Goal: Information Seeking & Learning: Learn about a topic

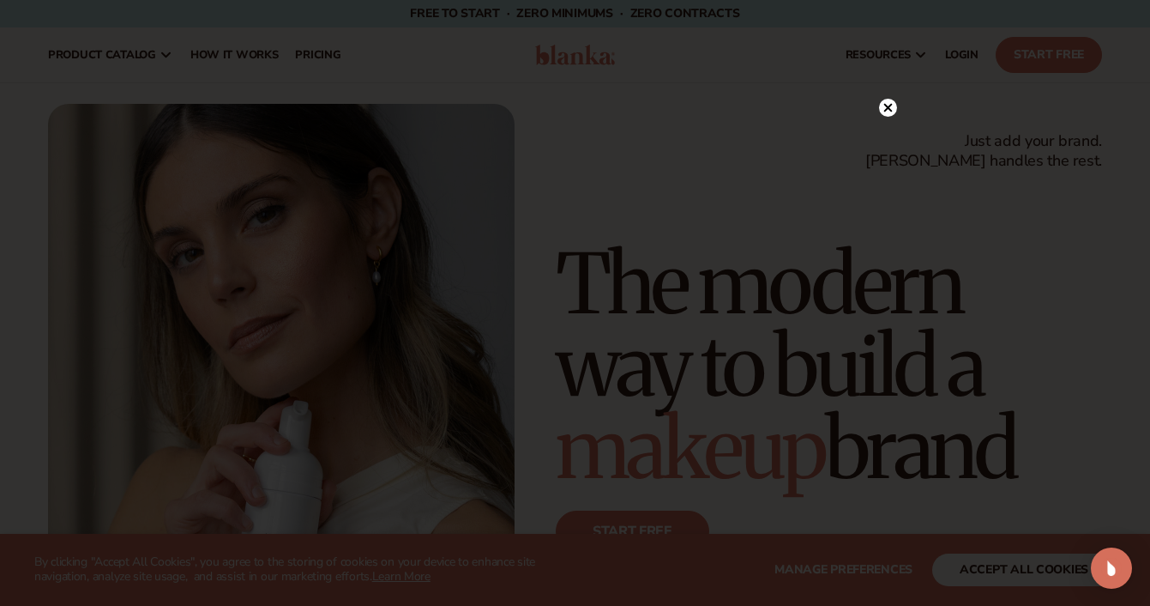
click at [882, 108] on circle at bounding box center [888, 108] width 18 height 18
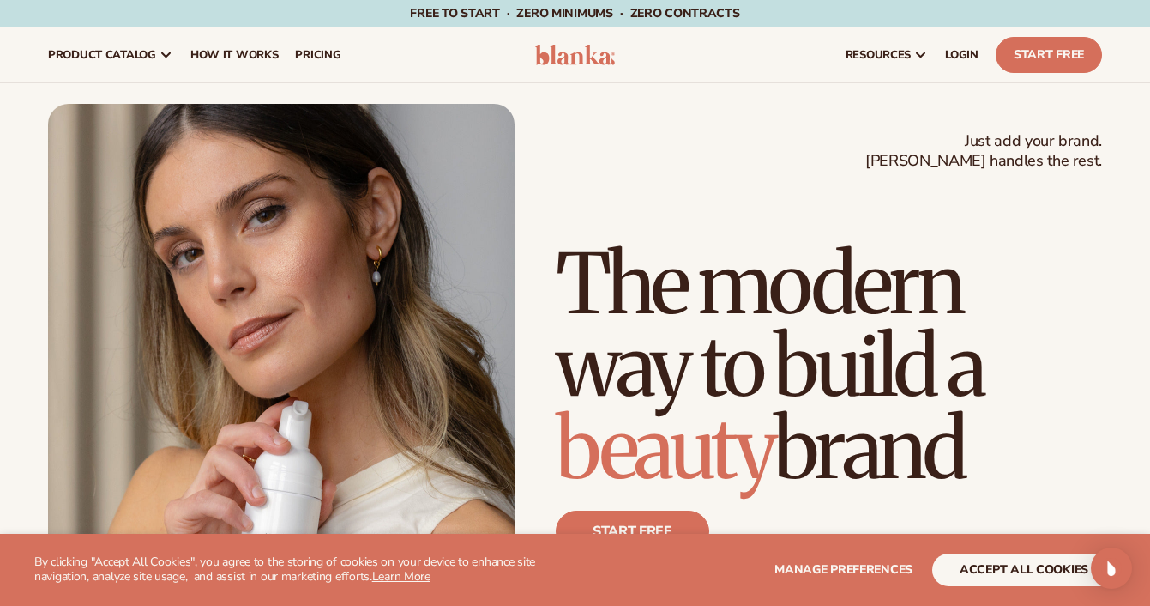
scroll to position [33, 0]
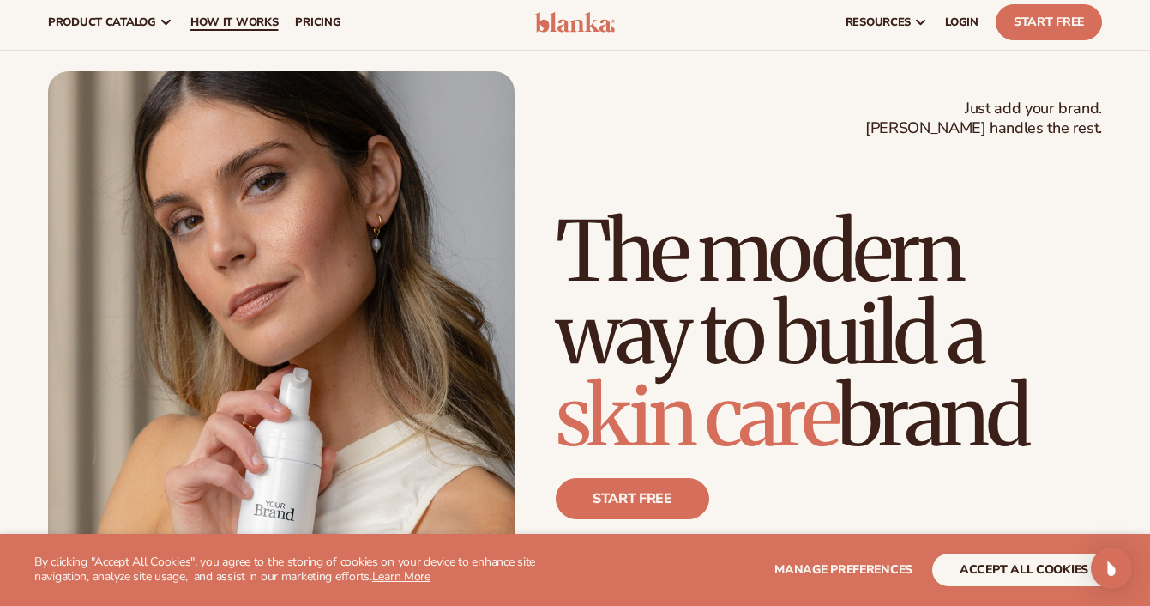
click at [251, 33] on link "How It Works" at bounding box center [235, 22] width 106 height 55
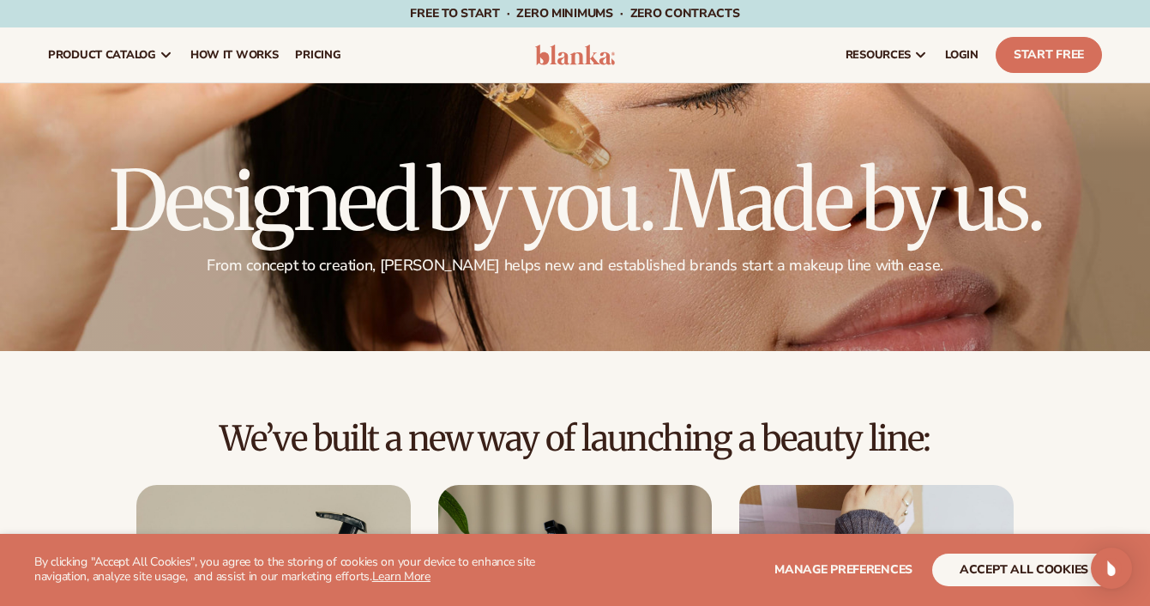
click at [492, 202] on h1 "Designed by you. Made by us." at bounding box center [575, 201] width 1054 height 82
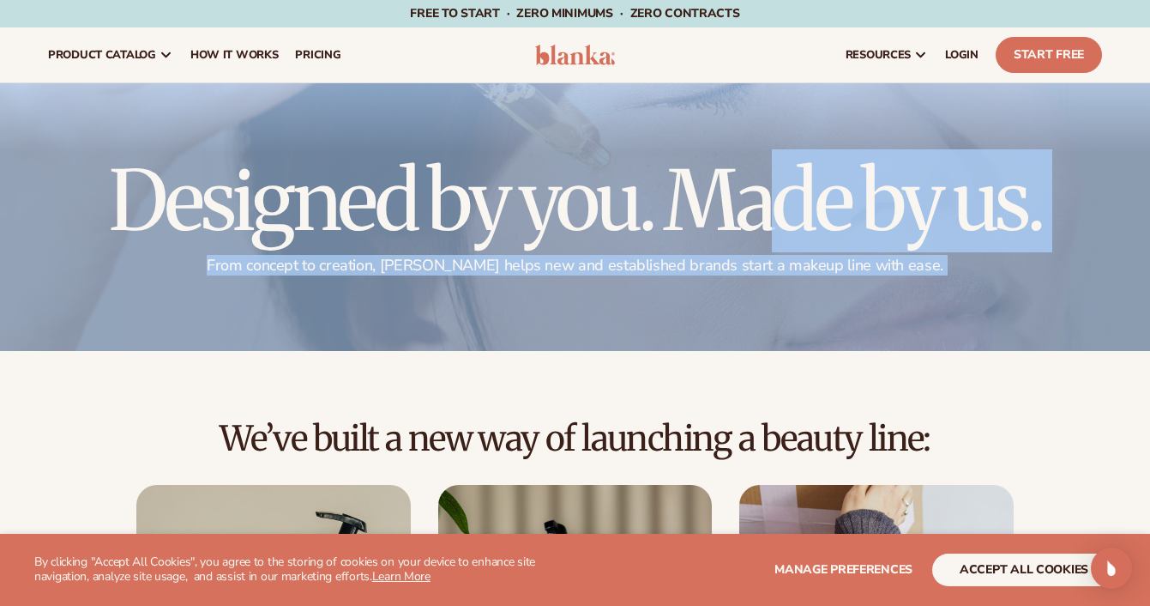
drag, startPoint x: 492, startPoint y: 202, endPoint x: 512, endPoint y: 293, distance: 93.9
click at [512, 293] on div "Designed by you. Made by us. From concept to creation, Blanka helps new and est…" at bounding box center [575, 217] width 1150 height 268
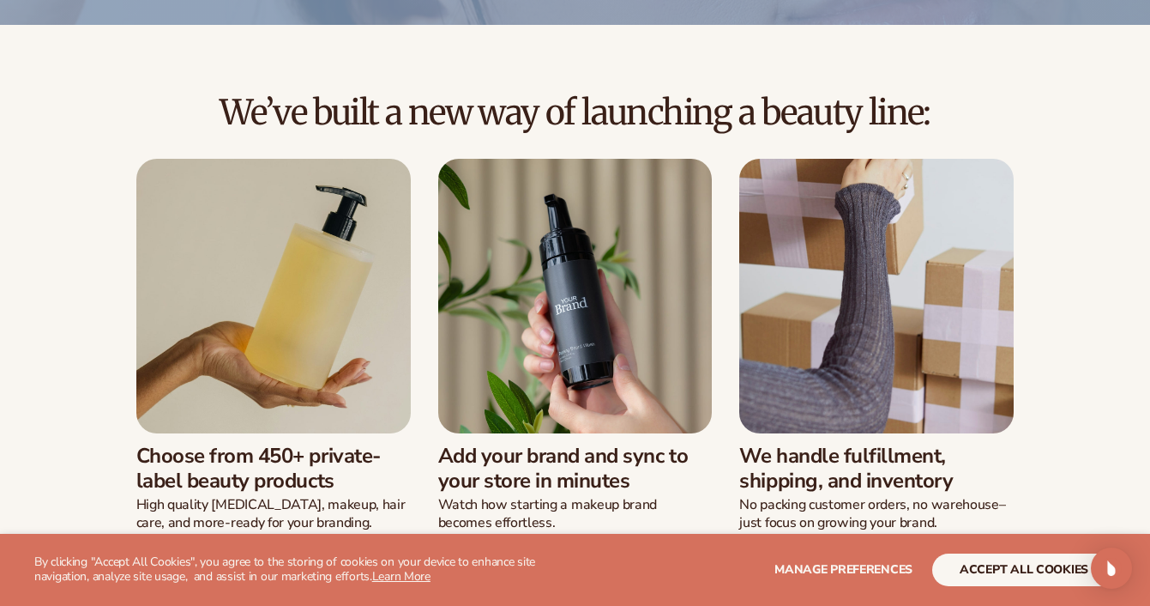
scroll to position [419, 0]
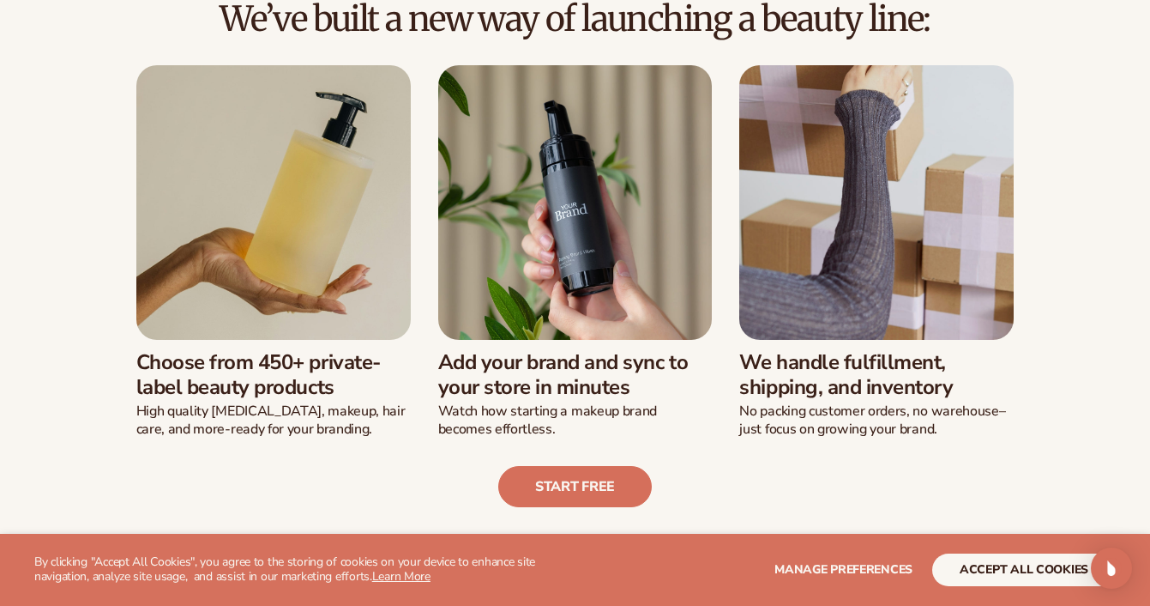
click at [501, 351] on h3 "Add your brand and sync to your store in minutes" at bounding box center [575, 375] width 274 height 50
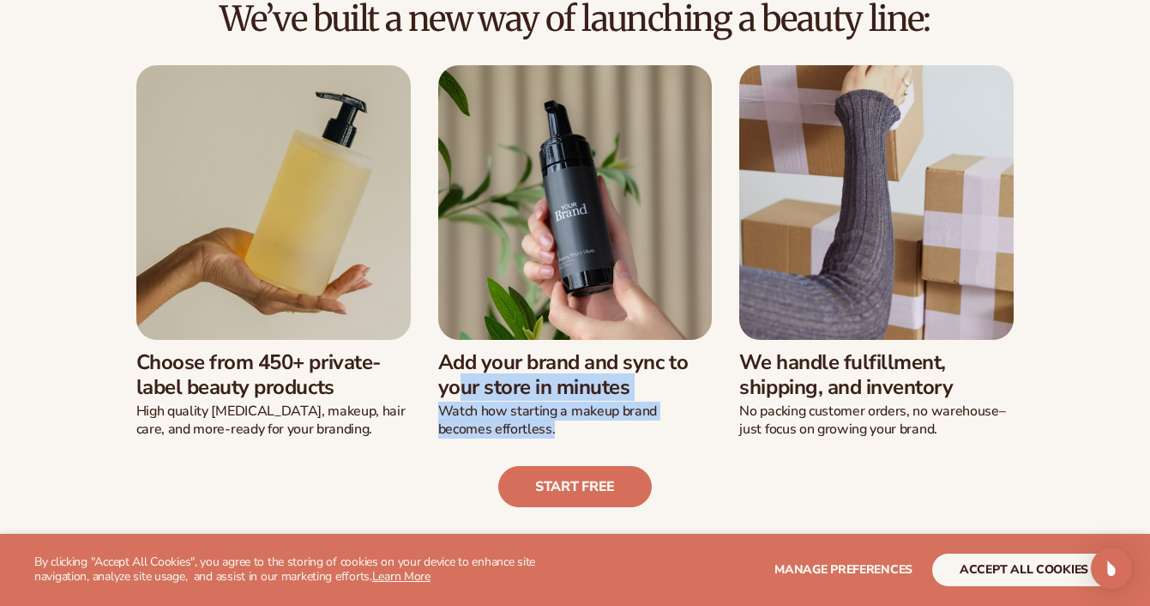
drag, startPoint x: 501, startPoint y: 351, endPoint x: 503, endPoint y: 418, distance: 66.9
click at [503, 418] on div "Add your brand and sync to your store in minutes Watch how starting a makeup br…" at bounding box center [575, 389] width 274 height 99
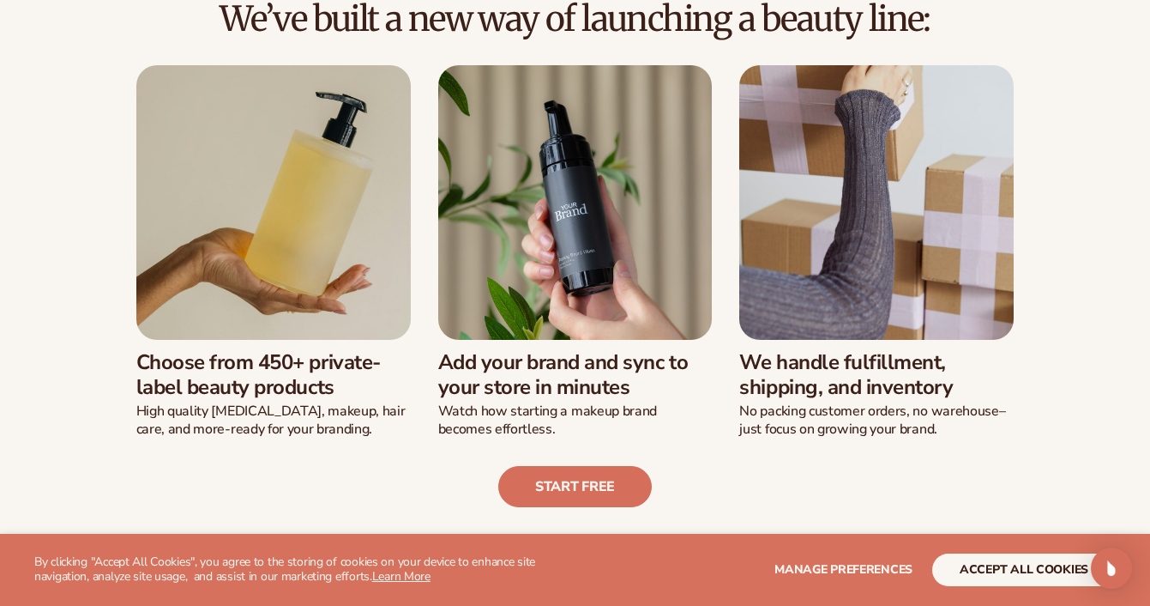
click at [202, 358] on h3 "Choose from 450+ private-label beauty products" at bounding box center [273, 375] width 274 height 50
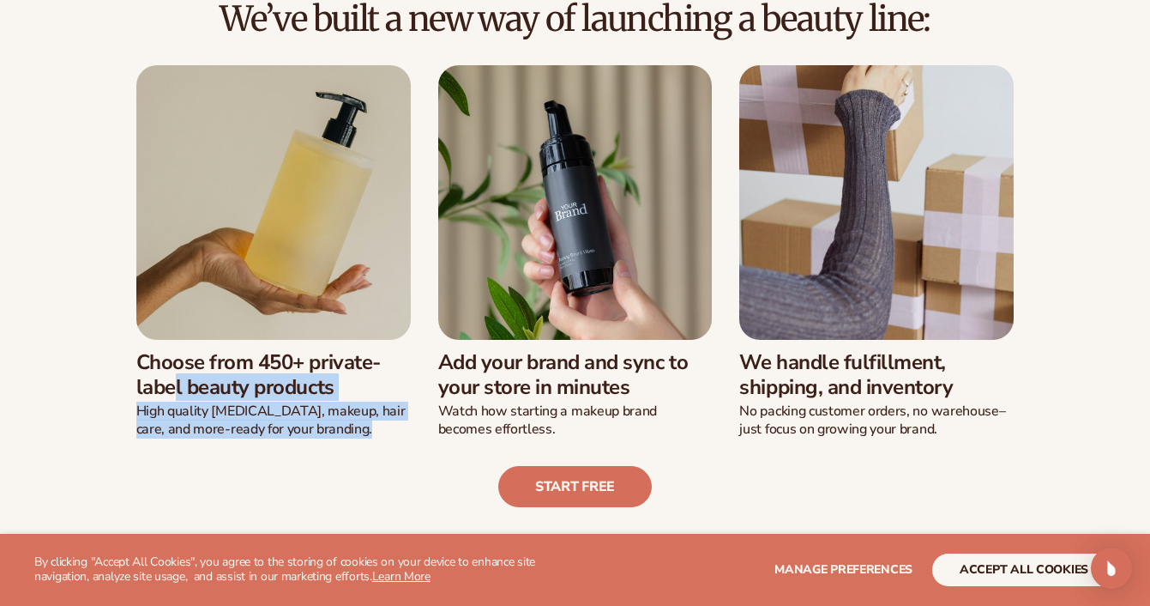
drag, startPoint x: 202, startPoint y: 358, endPoint x: 216, endPoint y: 417, distance: 61.0
click at [216, 418] on div "Choose from 450+ private-label beauty products High quality skin care, makeup, …" at bounding box center [273, 389] width 274 height 99
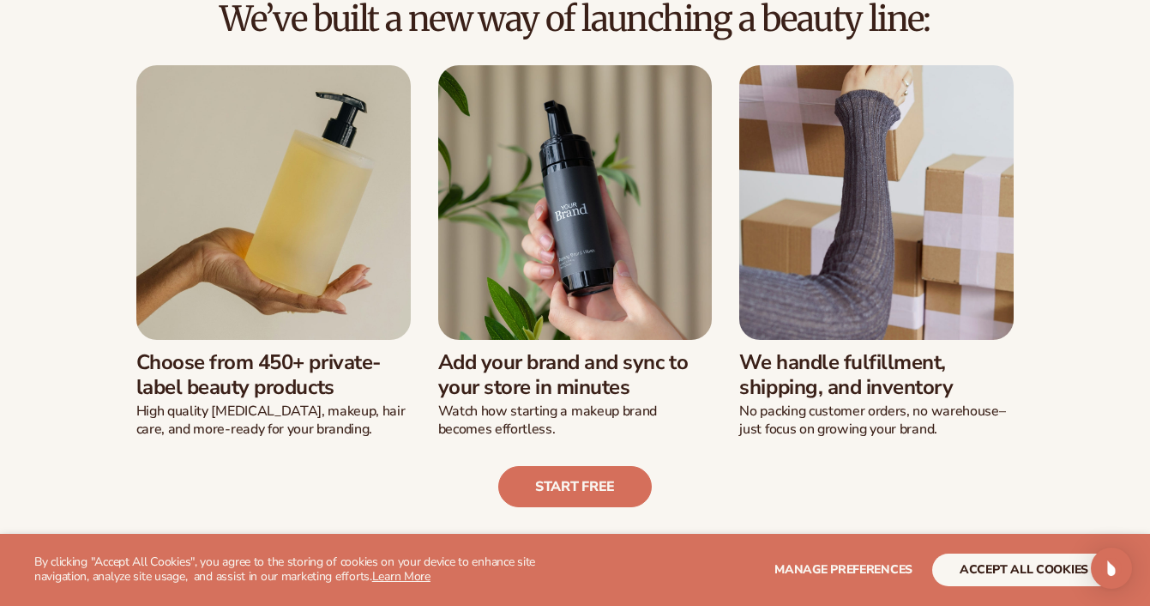
click at [760, 341] on div "We handle fulfillment, shipping, and inventory No packing customer orders, no w…" at bounding box center [876, 389] width 274 height 99
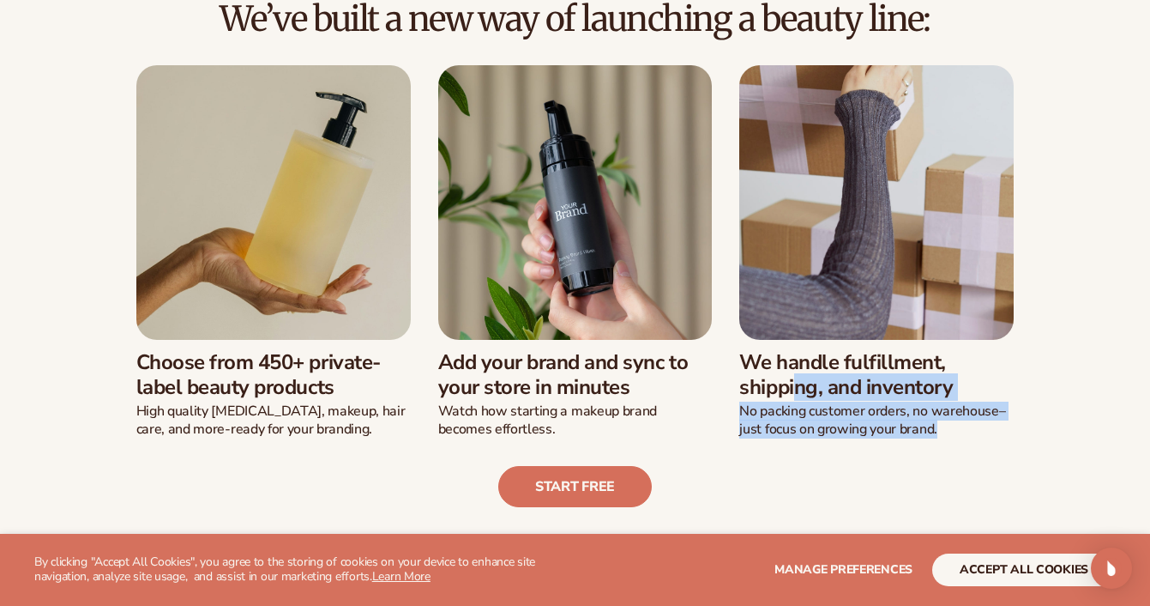
drag, startPoint x: 760, startPoint y: 341, endPoint x: 763, endPoint y: 414, distance: 73.8
click at [763, 416] on div "We handle fulfillment, shipping, and inventory No packing customer orders, no w…" at bounding box center [876, 389] width 274 height 99
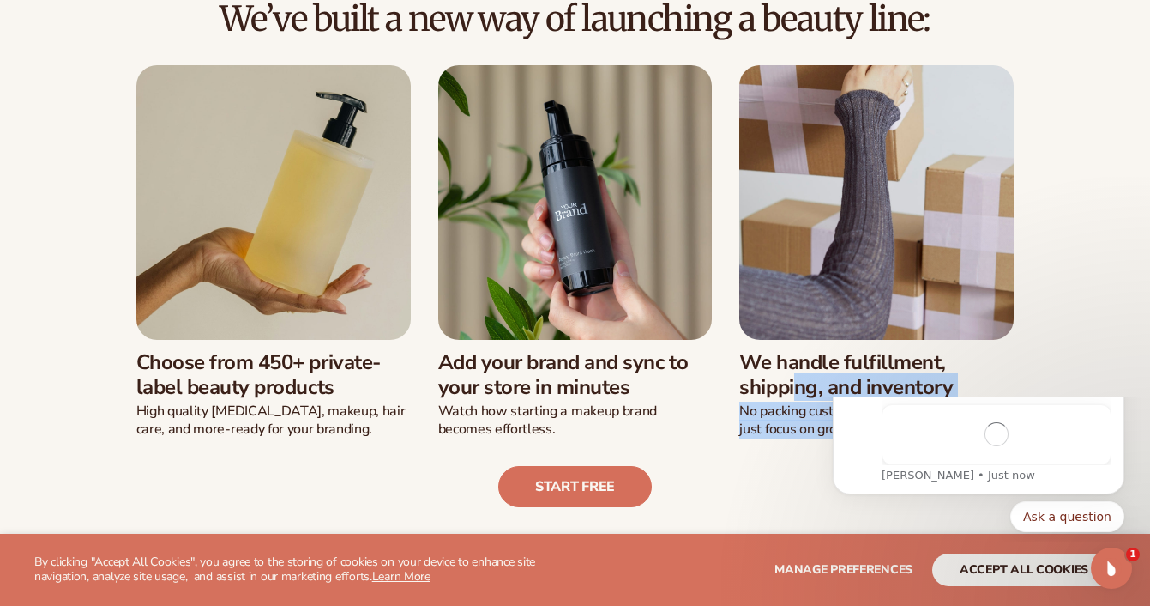
scroll to position [0, 0]
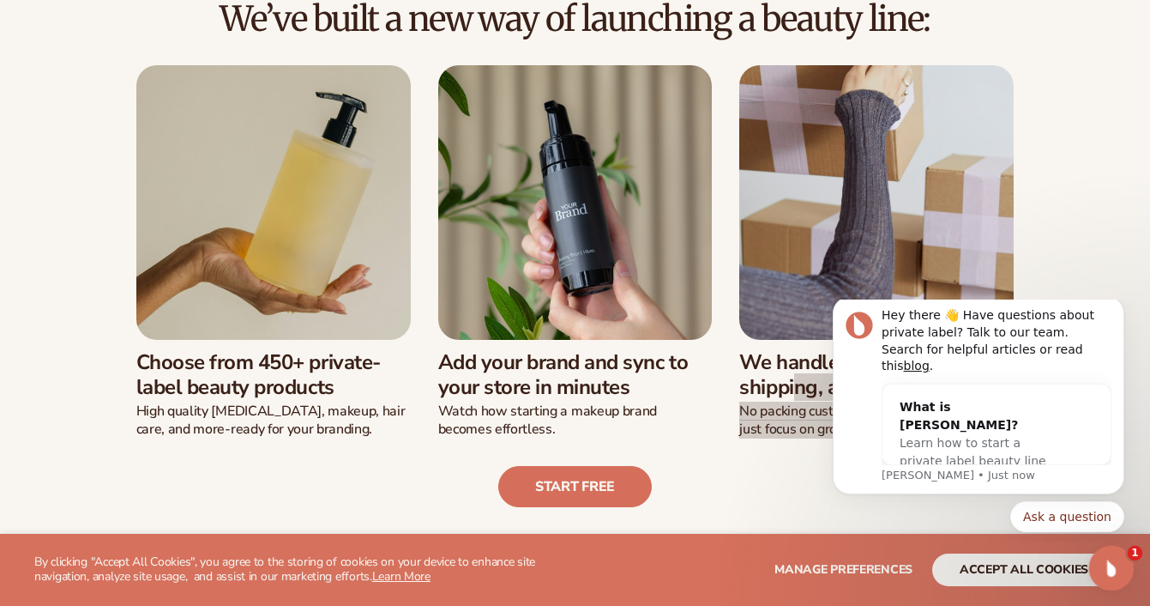
click at [1100, 564] on icon "Open Intercom Messenger" at bounding box center [1109, 566] width 28 height 28
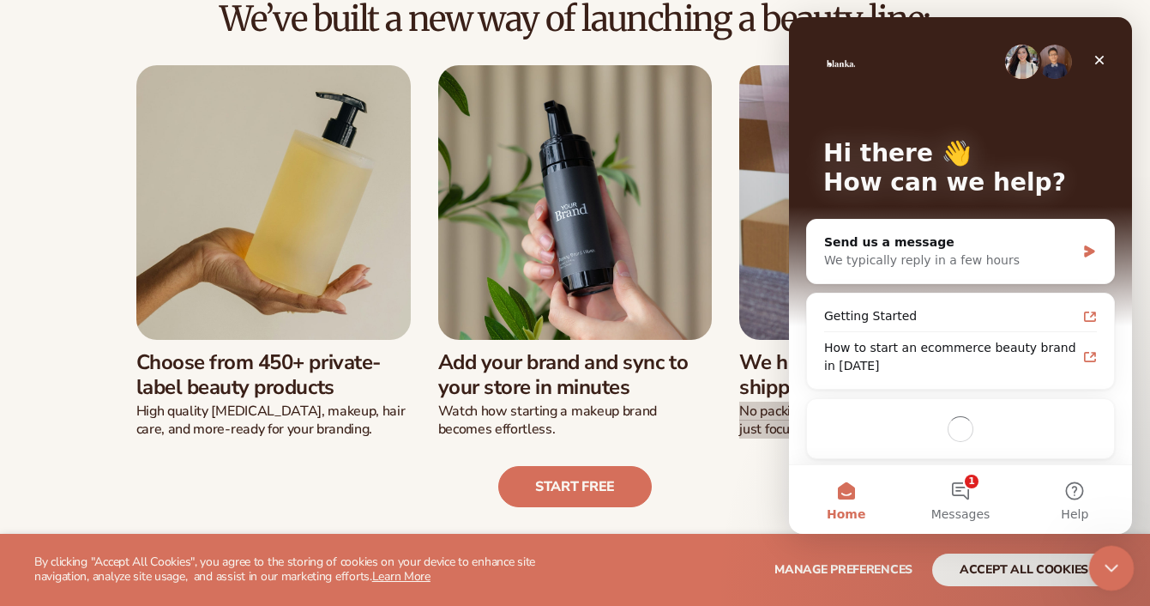
click at [1100, 564] on icon "Close Intercom Messenger" at bounding box center [1109, 565] width 21 height 21
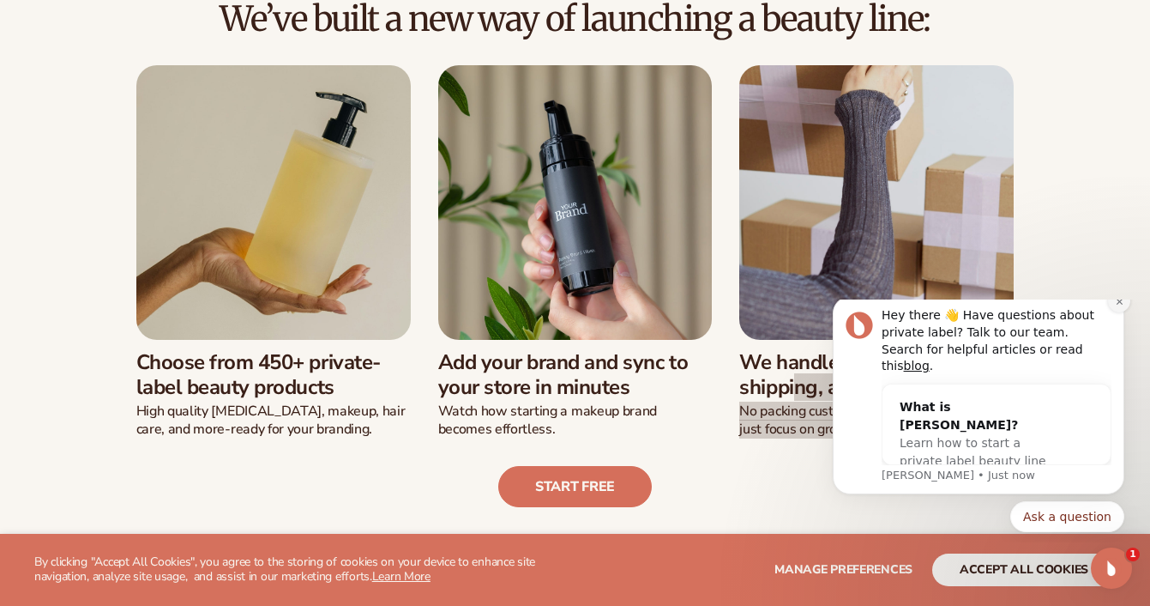
click at [1122, 312] on button "Dismiss notification" at bounding box center [1119, 301] width 22 height 22
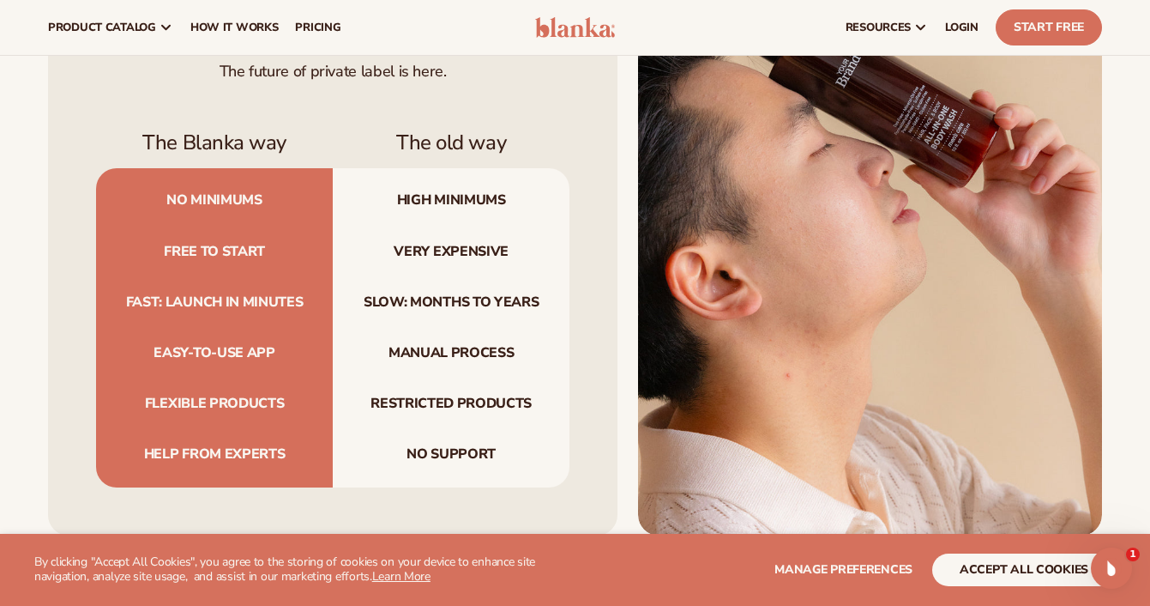
scroll to position [1745, 0]
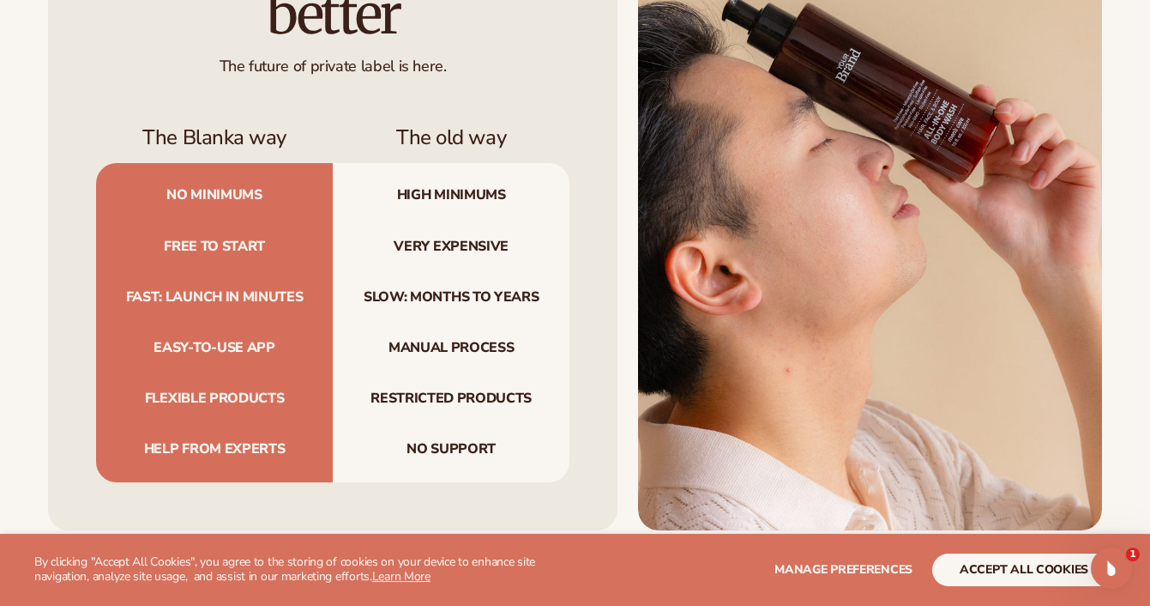
click at [238, 323] on span "Easy-to-use app" at bounding box center [214, 348] width 237 height 51
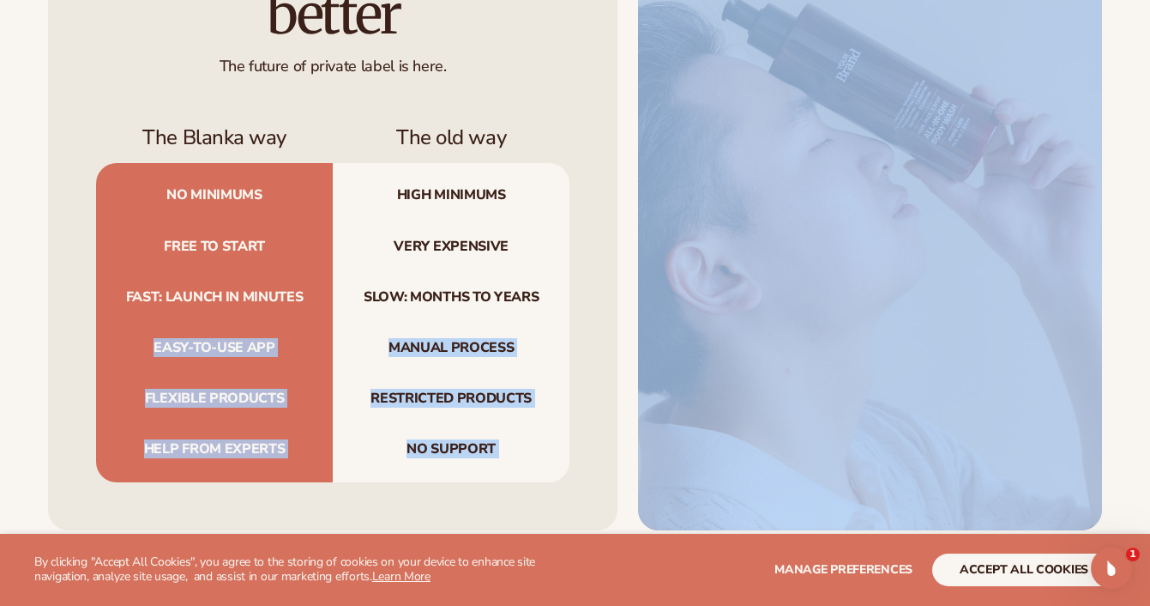
drag, startPoint x: 238, startPoint y: 268, endPoint x: 465, endPoint y: 424, distance: 275.8
click at [465, 424] on div "Blanka is better The future of private label is here. The Blanka way The old wa…" at bounding box center [333, 205] width 570 height 650
click at [240, 424] on span "Help from experts" at bounding box center [214, 452] width 237 height 57
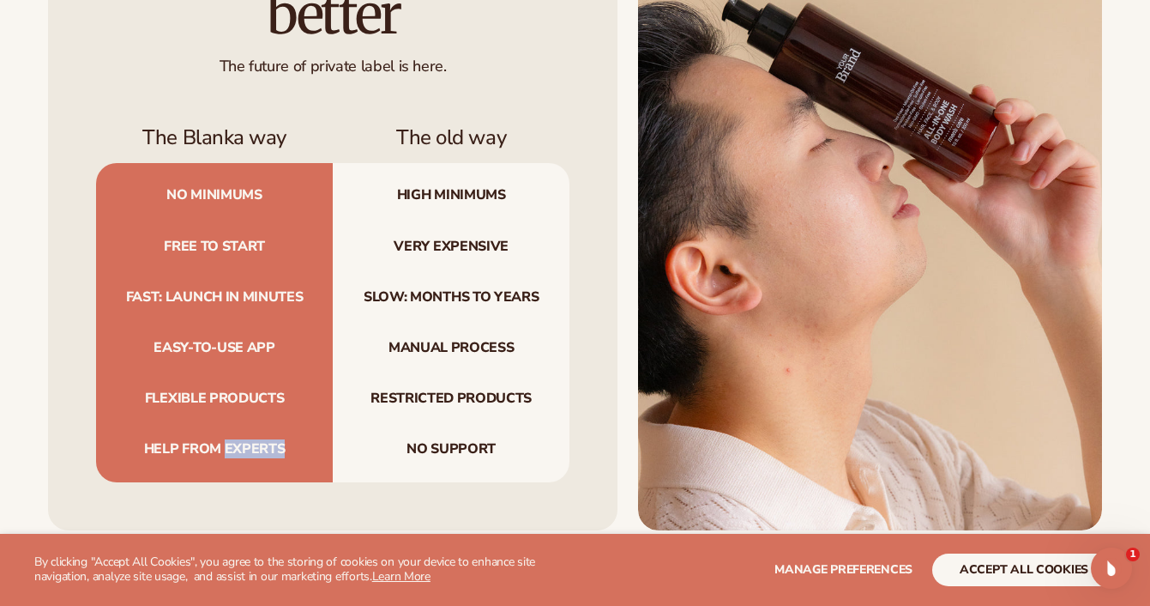
click at [240, 424] on span "Help from experts" at bounding box center [214, 452] width 237 height 57
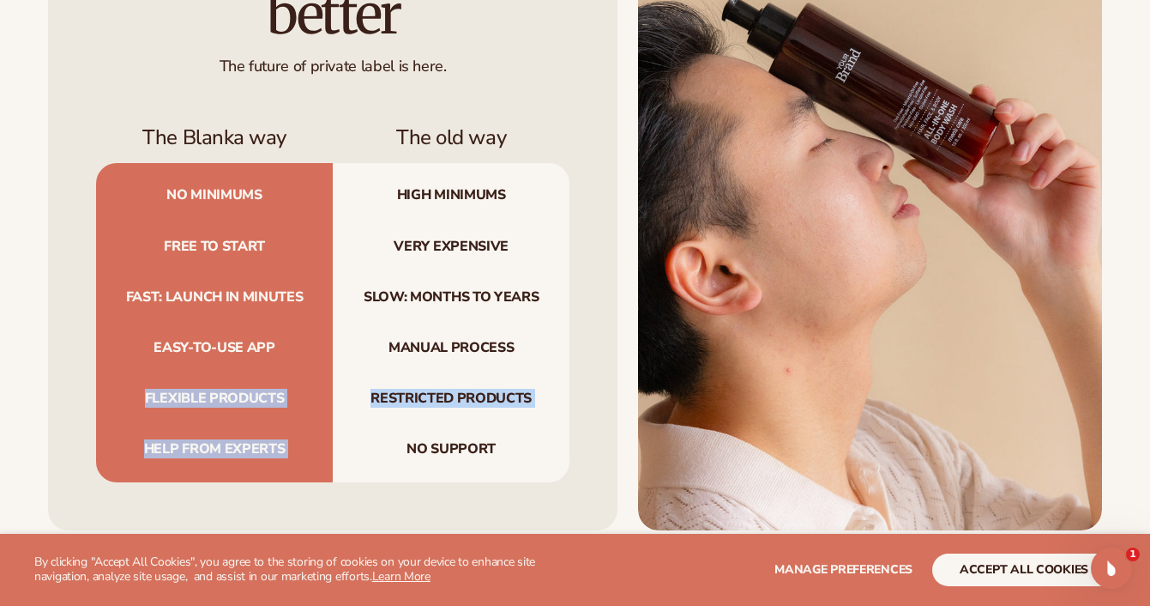
drag, startPoint x: 240, startPoint y: 383, endPoint x: 240, endPoint y: 336, distance: 46.3
click at [240, 336] on div "No minimums High minimums Free to start Very expensive Fast: launch in minutes …" at bounding box center [333, 322] width 474 height 318
click at [240, 373] on span "Flexible products" at bounding box center [214, 398] width 237 height 51
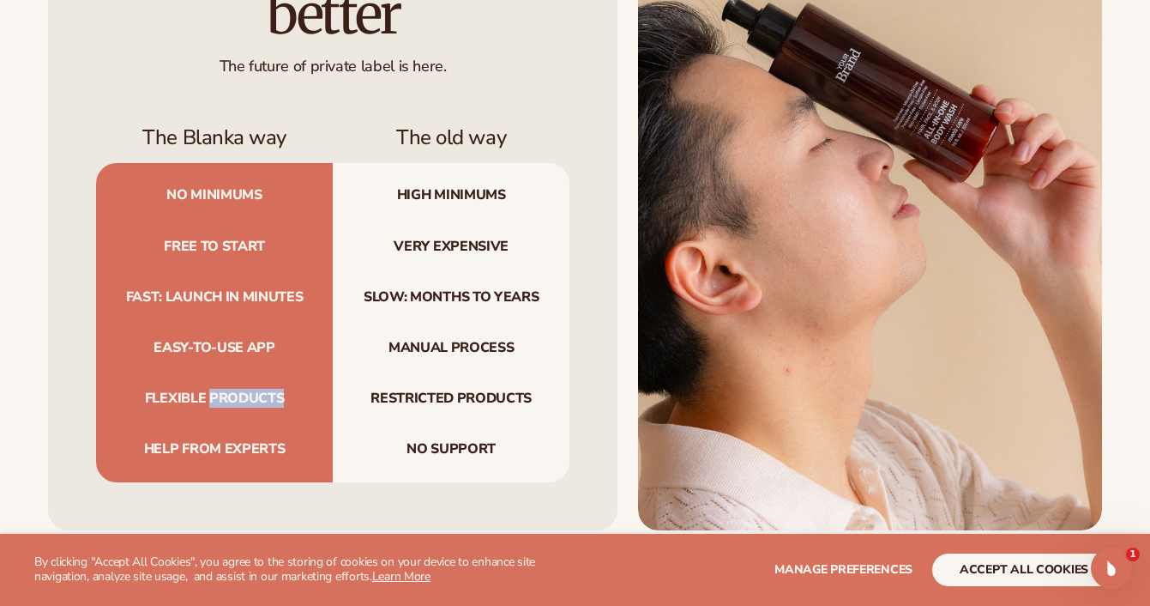
click at [240, 373] on span "Flexible products" at bounding box center [214, 398] width 237 height 51
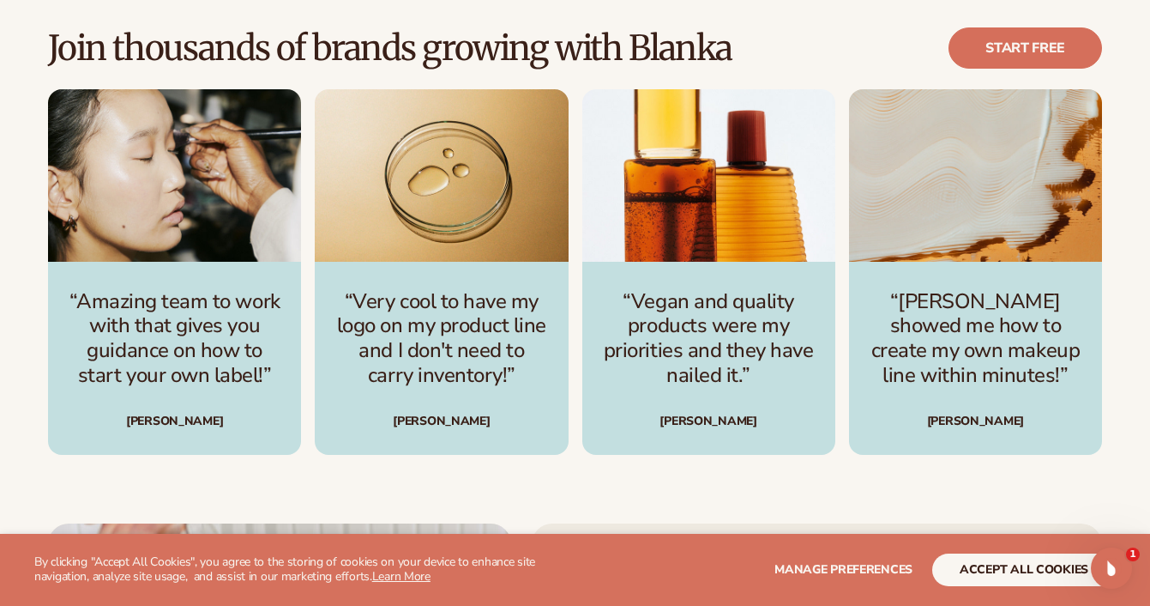
click at [223, 219] on div "“Amazing team to work with that gives you guidance on how to start your own lab…" at bounding box center [174, 271] width 253 height 365
click at [221, 262] on div "“Amazing team to work with that gives you guidance on how to start your own lab…" at bounding box center [174, 358] width 253 height 193
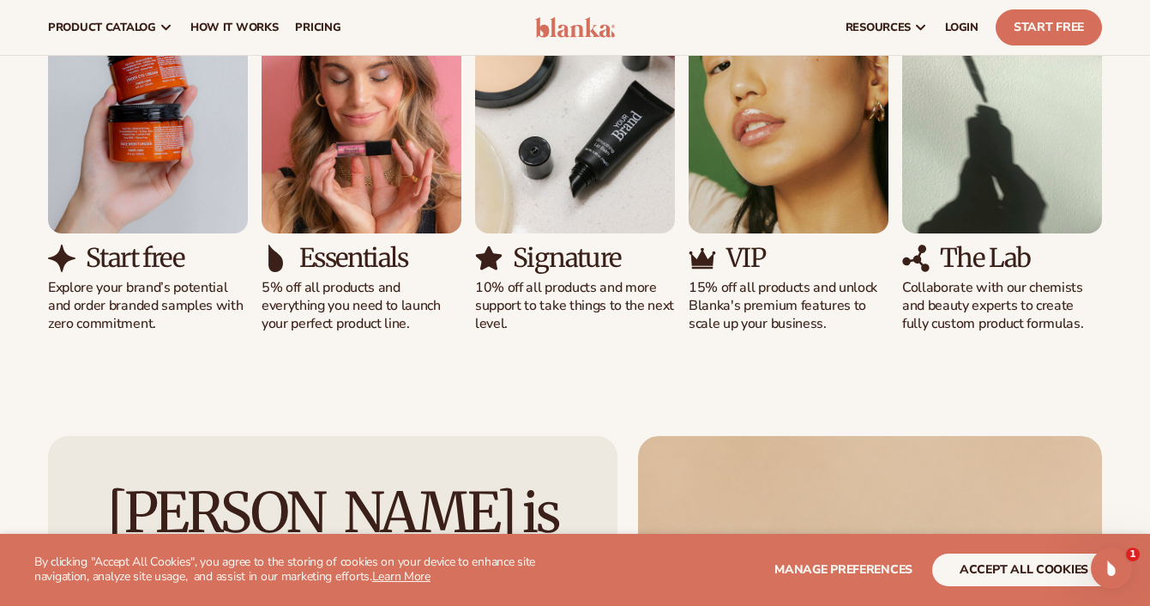
scroll to position [949, 0]
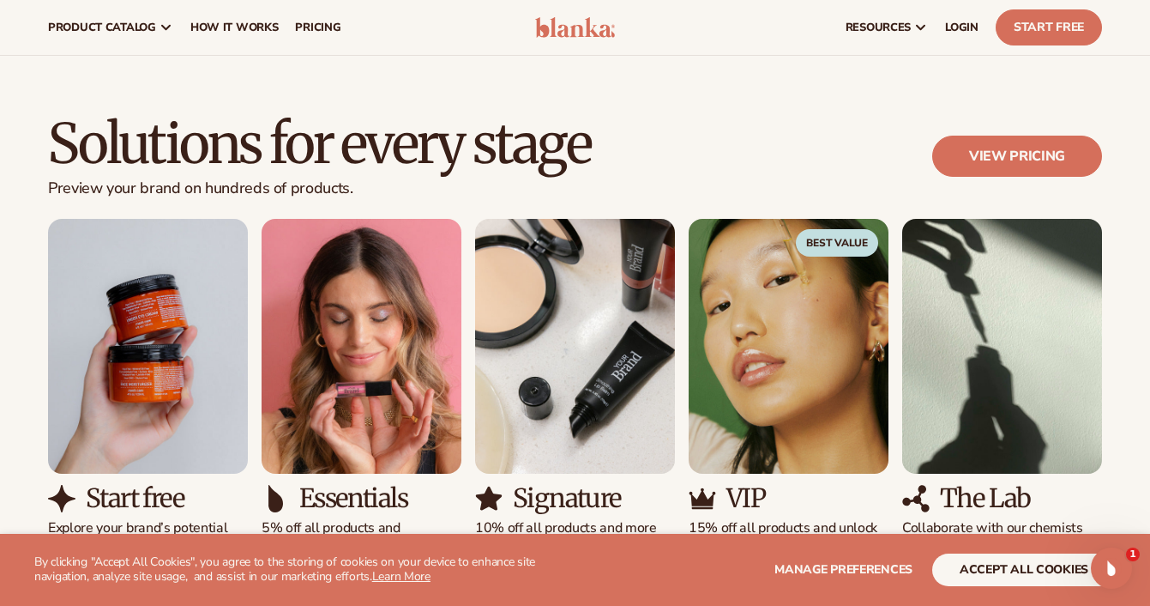
click at [414, 132] on h2 "Solutions for every stage" at bounding box center [319, 143] width 543 height 57
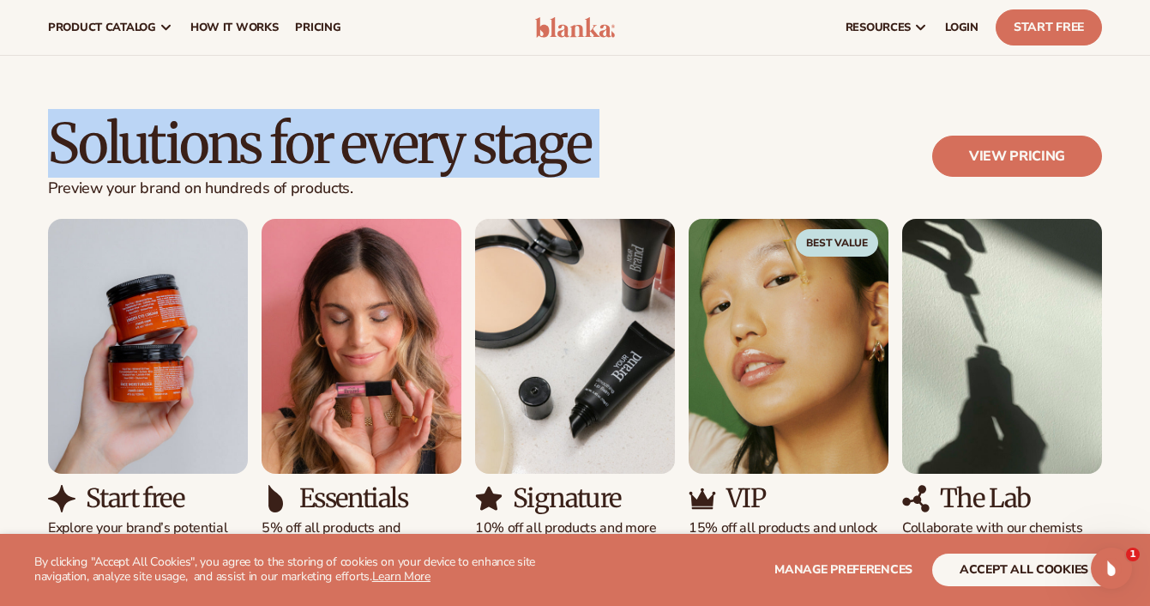
click at [414, 132] on h2 "Solutions for every stage" at bounding box center [319, 143] width 543 height 57
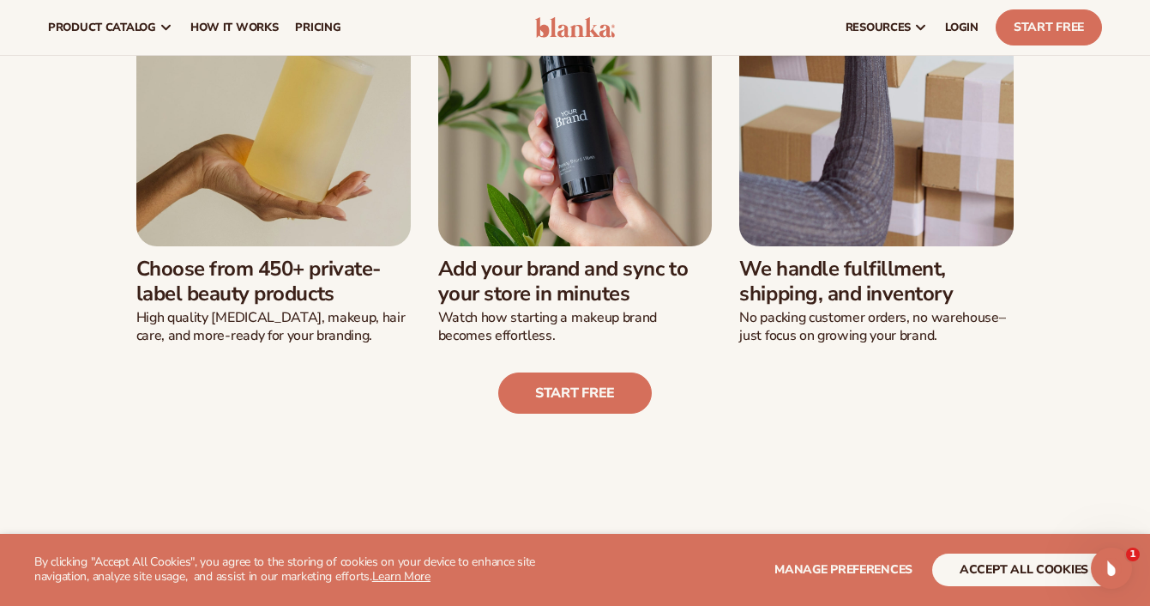
scroll to position [191, 0]
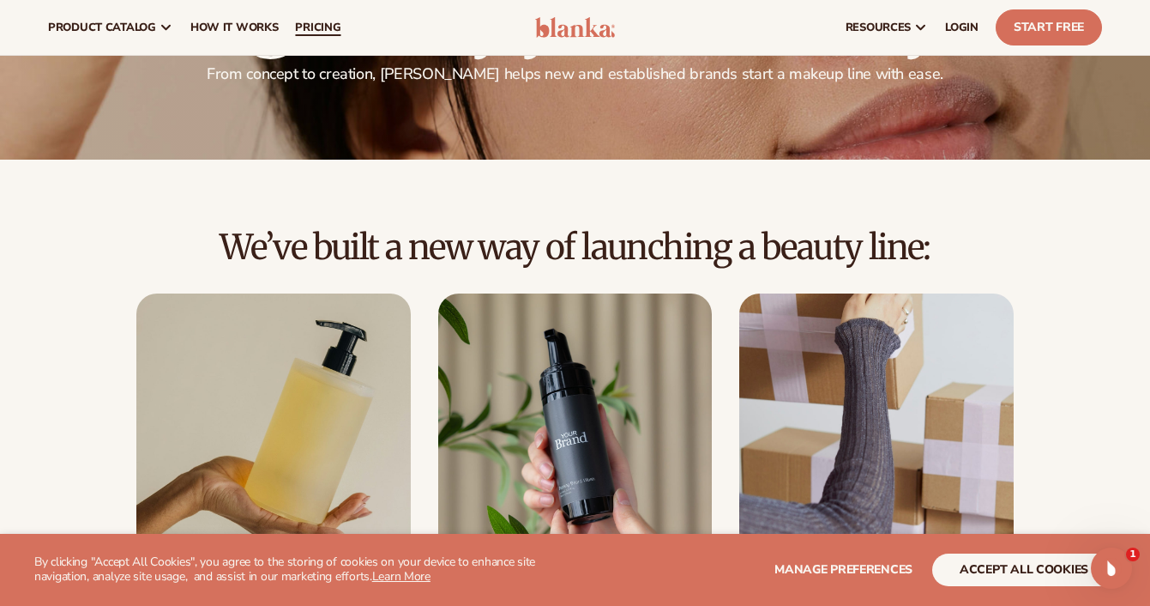
click at [333, 19] on link "pricing" at bounding box center [318, 27] width 63 height 55
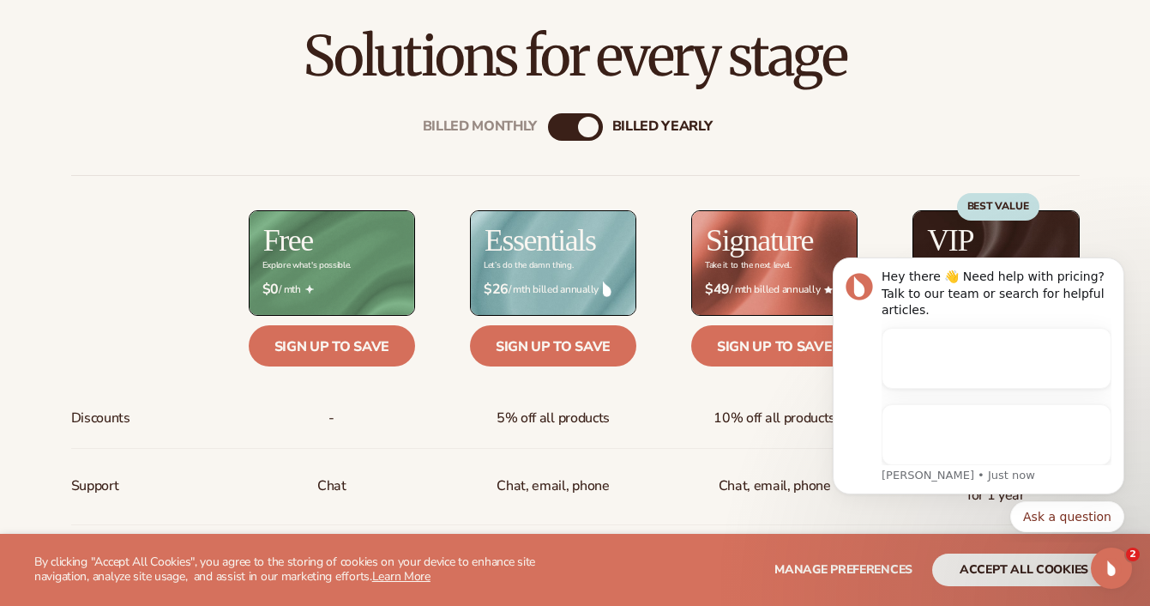
click at [590, 128] on div "billed Yearly" at bounding box center [588, 127] width 21 height 21
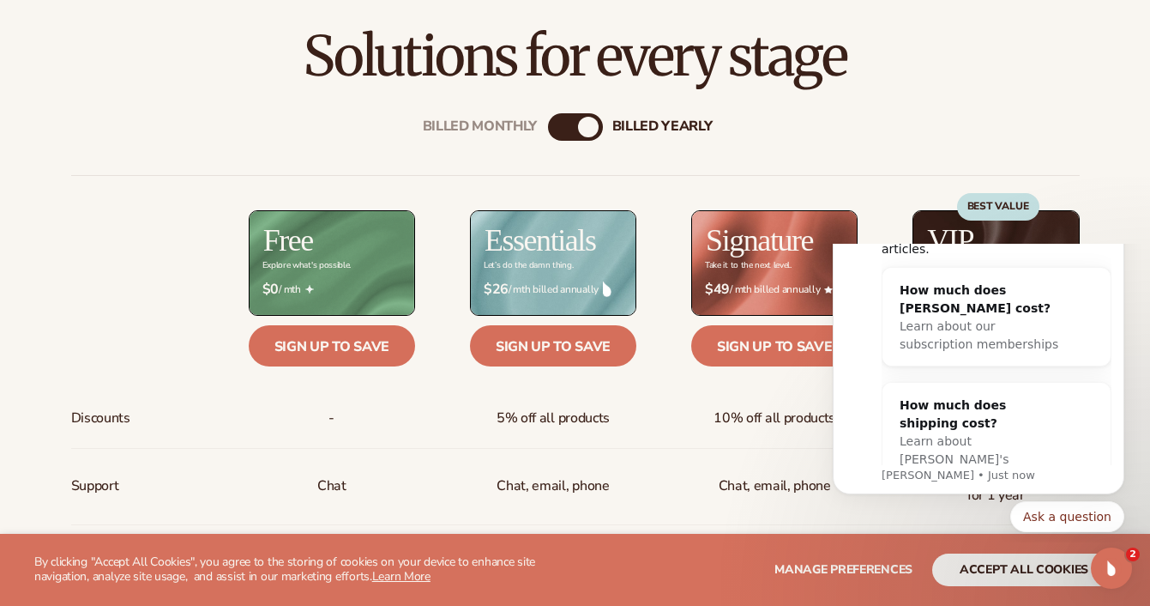
click at [589, 134] on div "billed Yearly" at bounding box center [588, 127] width 21 height 21
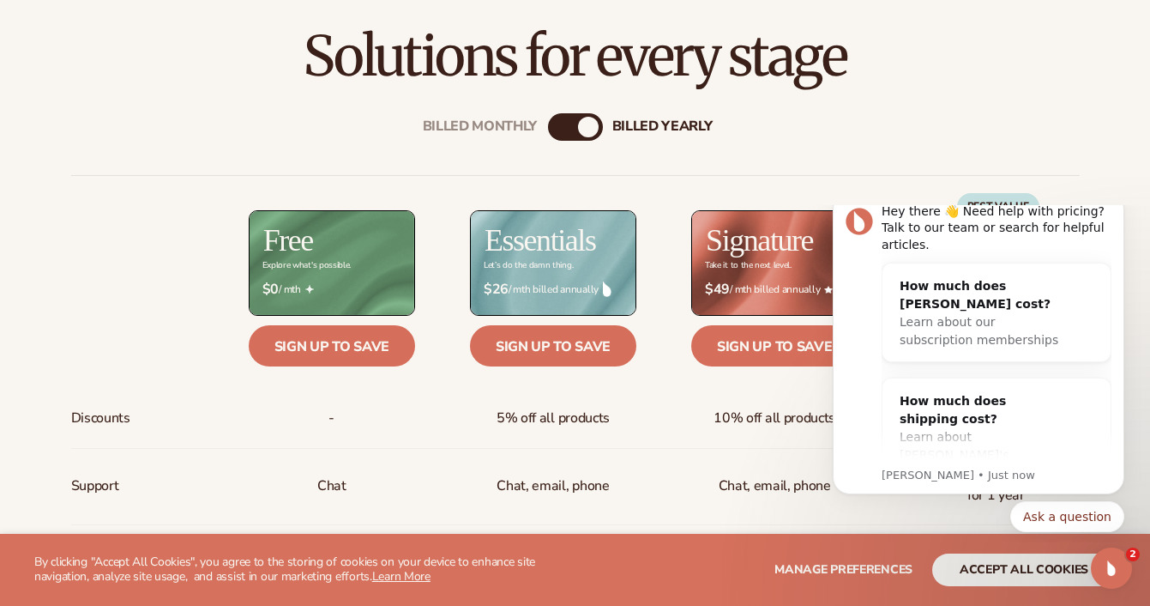
click at [518, 119] on div "Billed Monthly" at bounding box center [480, 126] width 115 height 16
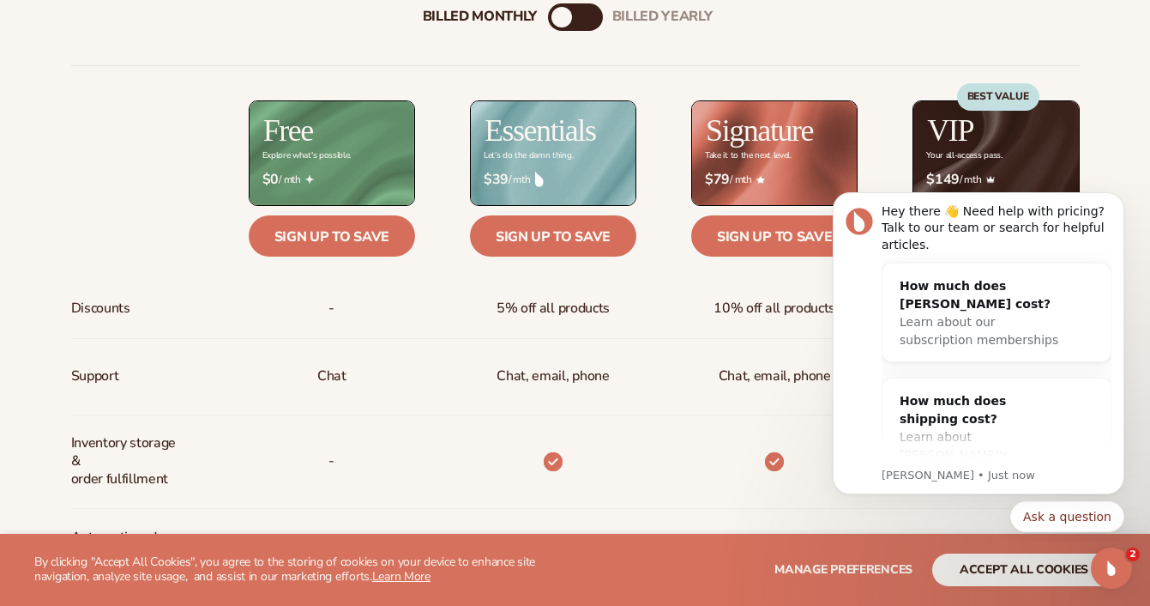
scroll to position [659, 0]
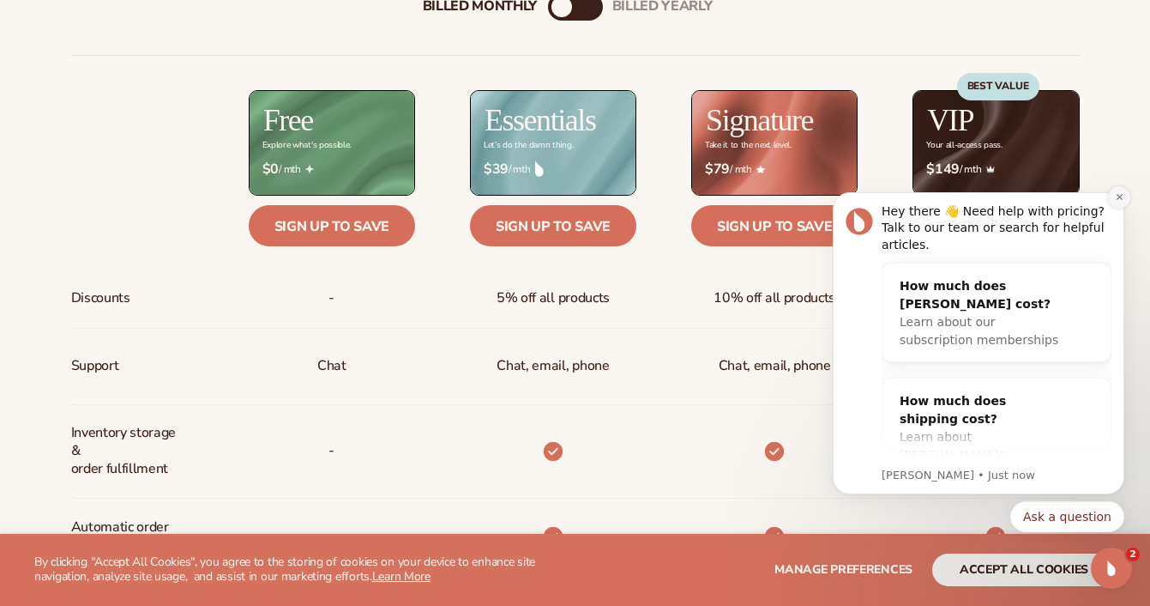
click at [1120, 194] on icon "Dismiss notification" at bounding box center [1119, 196] width 9 height 9
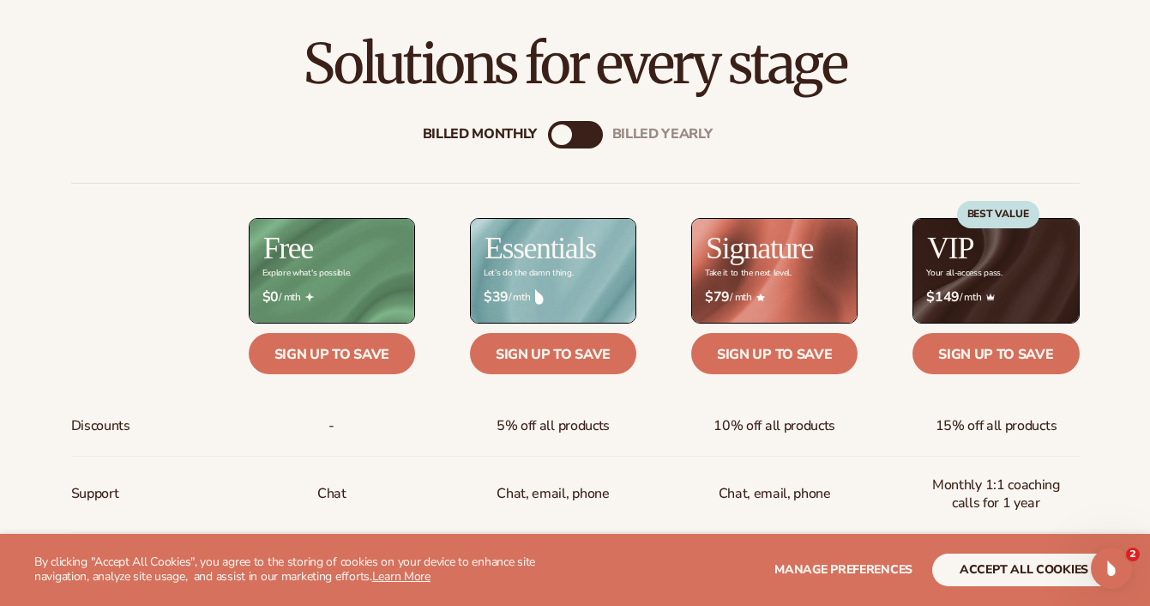
scroll to position [531, 0]
